Goal: Task Accomplishment & Management: Use online tool/utility

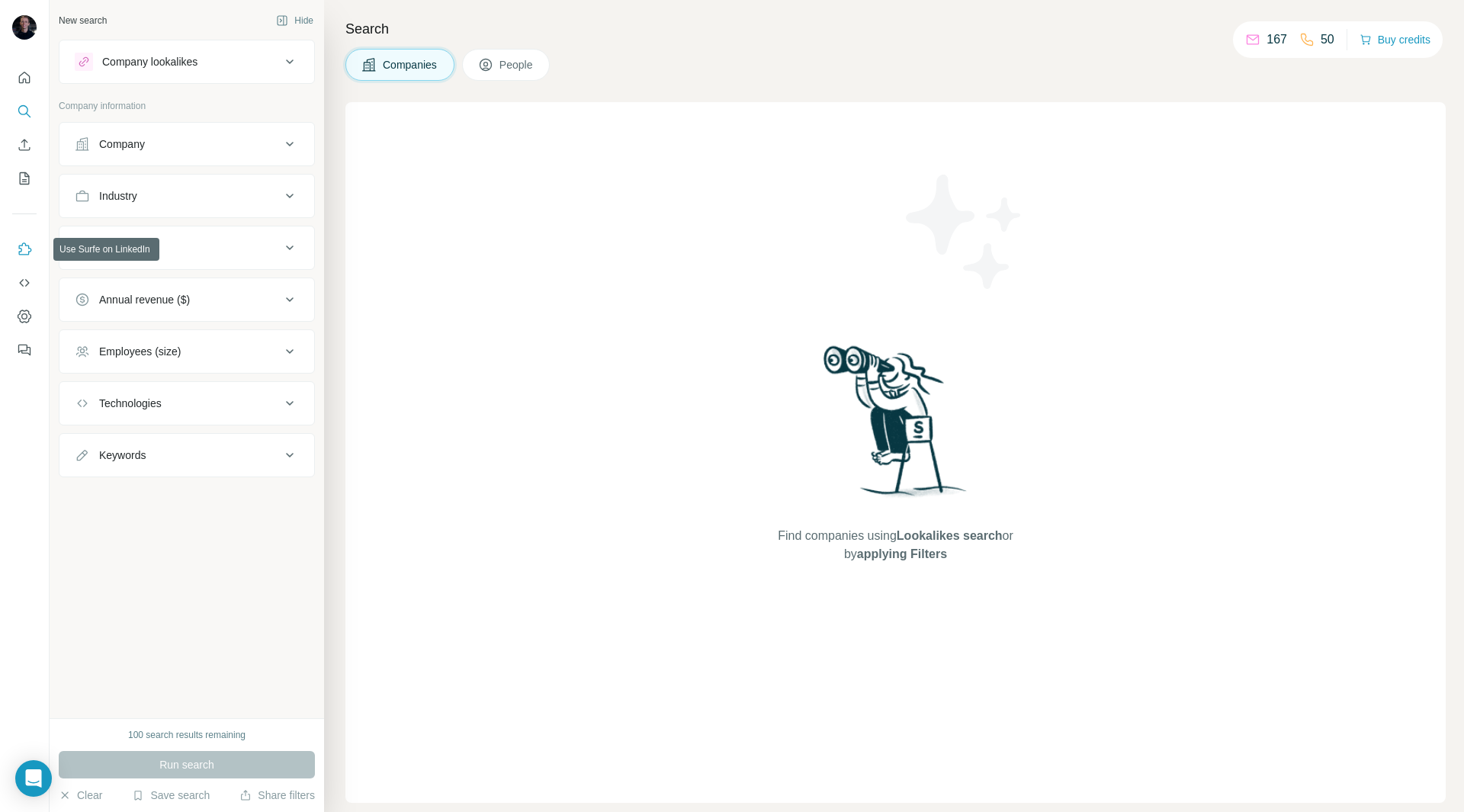
click at [23, 253] on icon "Use Surfe on LinkedIn" at bounding box center [24, 249] width 15 height 15
